Goal: Task Accomplishment & Management: Complete application form

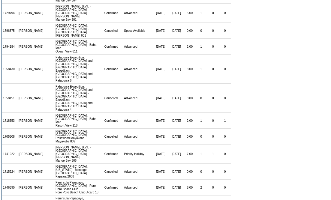
scroll to position [360, 0]
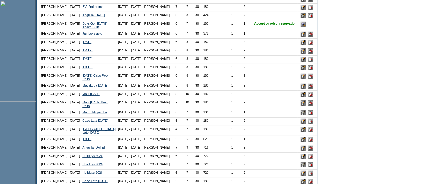
scroll to position [191, 0]
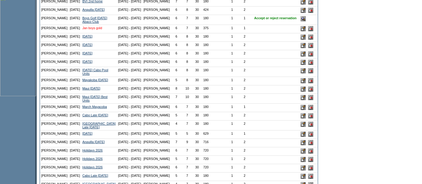
click at [82, 30] on link "Jan boys gold" at bounding box center [92, 28] width 20 height 4
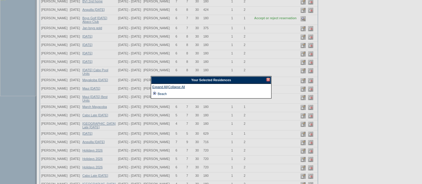
click at [154, 92] on td at bounding box center [154, 93] width 5 height 7
click at [267, 79] on div at bounding box center [268, 80] width 4 height 4
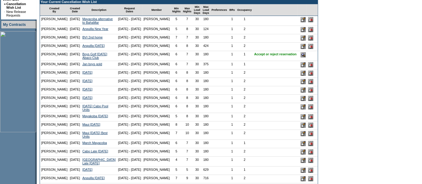
scroll to position [155, 0]
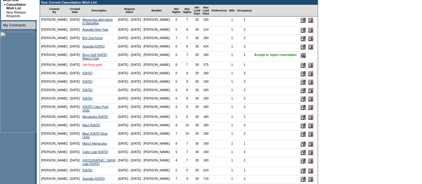
click at [82, 66] on link "Jan boys gold" at bounding box center [92, 65] width 20 height 4
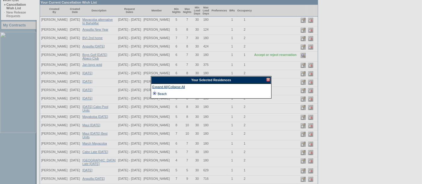
click at [154, 93] on td at bounding box center [154, 93] width 5 height 7
click at [267, 79] on div at bounding box center [268, 80] width 4 height 4
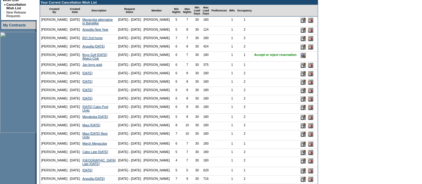
click at [81, 70] on td "Jan boys gold" at bounding box center [99, 66] width 36 height 8
click at [82, 66] on link "Jan boys gold" at bounding box center [92, 65] width 20 height 4
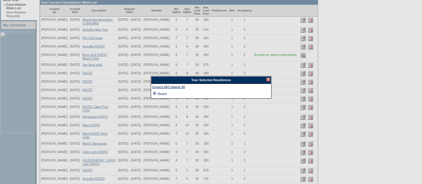
click at [154, 93] on td at bounding box center [154, 93] width 5 height 7
click at [267, 79] on div at bounding box center [268, 80] width 4 height 4
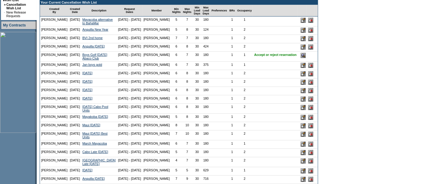
click at [308, 68] on input "image" at bounding box center [310, 65] width 5 height 5
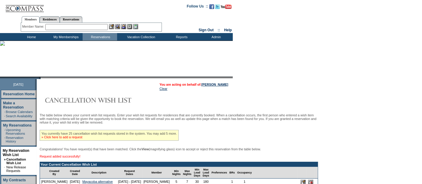
click at [59, 137] on link "» Click here to add a request" at bounding box center [61, 137] width 41 height 4
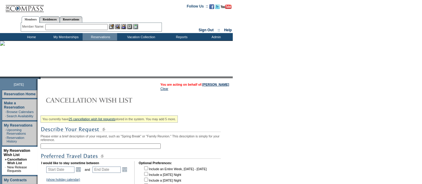
click at [56, 144] on input "text" at bounding box center [101, 145] width 120 height 5
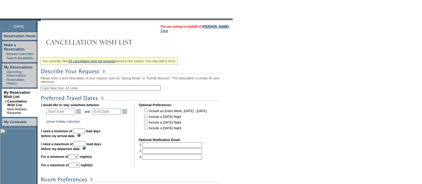
scroll to position [59, 0]
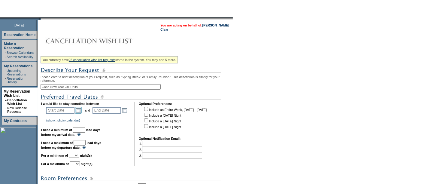
type input "Cabo New Year -01 Units"
click at [80, 112] on link "Open the calendar popup." at bounding box center [78, 110] width 7 height 7
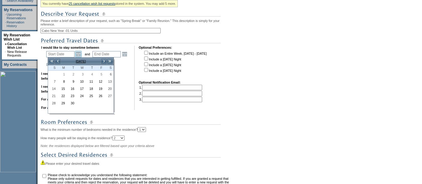
scroll to position [117, 0]
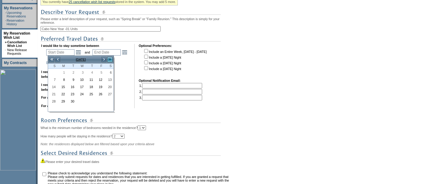
click at [110, 59] on link ">>" at bounding box center [110, 59] width 6 height 6
click at [110, 92] on link "27" at bounding box center [108, 94] width 9 height 7
click at [110, 94] on link "27" at bounding box center [108, 94] width 9 height 7
type input "2025-12-27"
type input "2025-12-28"
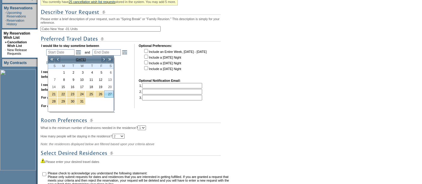
type input "12/27/2025"
type input "12/28/2025"
type input "117"
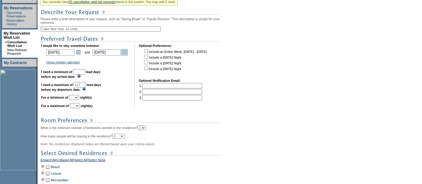
click at [125, 53] on link "Open the calendar popup." at bounding box center [124, 52] width 7 height 7
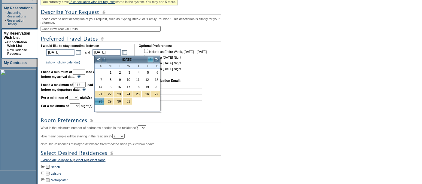
click at [149, 59] on link ">" at bounding box center [150, 59] width 6 height 6
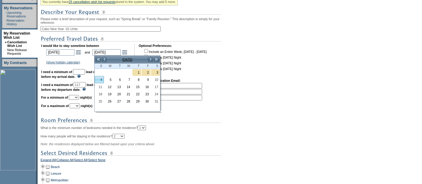
click at [101, 81] on link "4" at bounding box center [99, 79] width 9 height 7
type input "2026-01-04"
type input "1/4/2026"
type input "124"
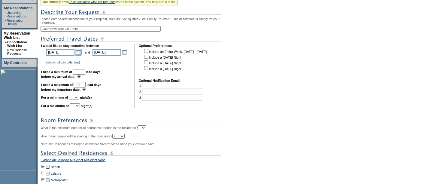
click at [79, 52] on link "Open the calendar popup." at bounding box center [78, 52] width 7 height 7
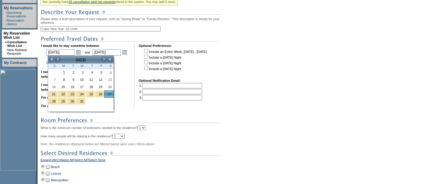
click at [123, 73] on td "I would like to stay sometime between 2025-12-27 12/27/2025 Open the calendar p…" at bounding box center [85, 76] width 89 height 64
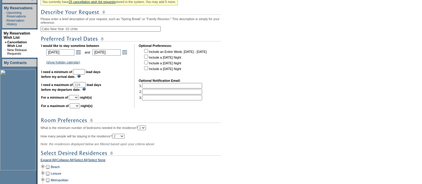
click at [85, 71] on input "text" at bounding box center [79, 71] width 12 height 5
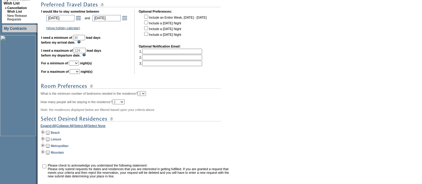
scroll to position [152, 0]
type input "30"
click at [79, 64] on select "1 2 3 4 5 6 7 8 9 10 11 12 13 14" at bounding box center [74, 62] width 10 height 5
select select "5"
click at [76, 60] on select "1 2 3 4 5 6 7 8 9 10 11 12 13 14" at bounding box center [74, 62] width 10 height 5
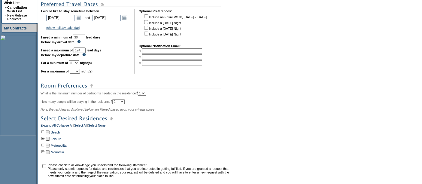
click at [80, 71] on select "1 2 3 4 5 6 7 8 9 10 11 12 13 14" at bounding box center [75, 71] width 10 height 5
select select "8"
click at [77, 69] on select "1 2 3 4 5 6 7 8 9 10 11 12 13 14" at bounding box center [75, 71] width 10 height 5
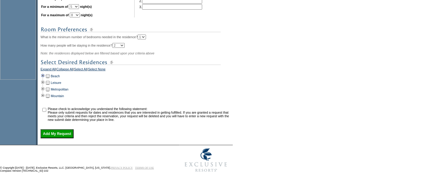
click at [44, 75] on td at bounding box center [43, 76] width 5 height 7
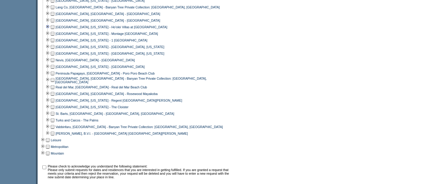
scroll to position [389, 0]
click at [50, 14] on td at bounding box center [47, 13] width 5 height 7
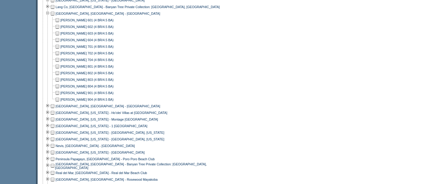
click at [59, 20] on td at bounding box center [57, 20] width 5 height 7
click at [59, 47] on td at bounding box center [57, 46] width 5 height 7
click at [59, 66] on td at bounding box center [57, 66] width 5 height 7
click at [59, 92] on td at bounding box center [57, 92] width 5 height 7
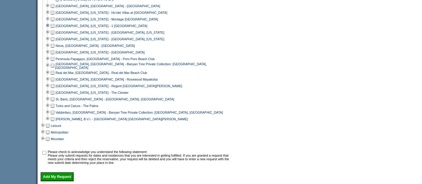
scroll to position [495, 0]
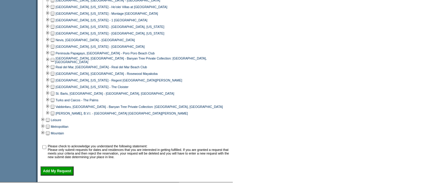
click at [46, 147] on input "checkbox" at bounding box center [44, 147] width 4 height 4
checkbox input "true"
click at [57, 171] on input "Add My Request" at bounding box center [57, 170] width 33 height 9
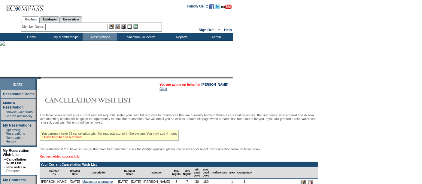
click at [66, 137] on link "» Click here to add a request" at bounding box center [61, 137] width 41 height 4
